Goal: Book appointment/travel/reservation

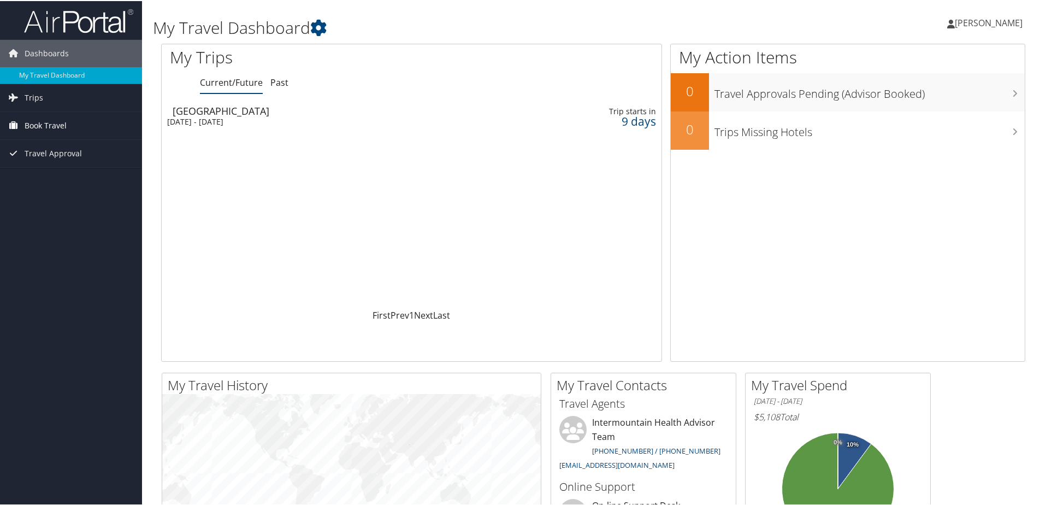
click at [51, 121] on span "Book Travel" at bounding box center [46, 124] width 42 height 27
click at [48, 176] on link "Book/Manage Online Trips" at bounding box center [71, 179] width 142 height 16
